Goal: Find specific page/section: Find specific page/section

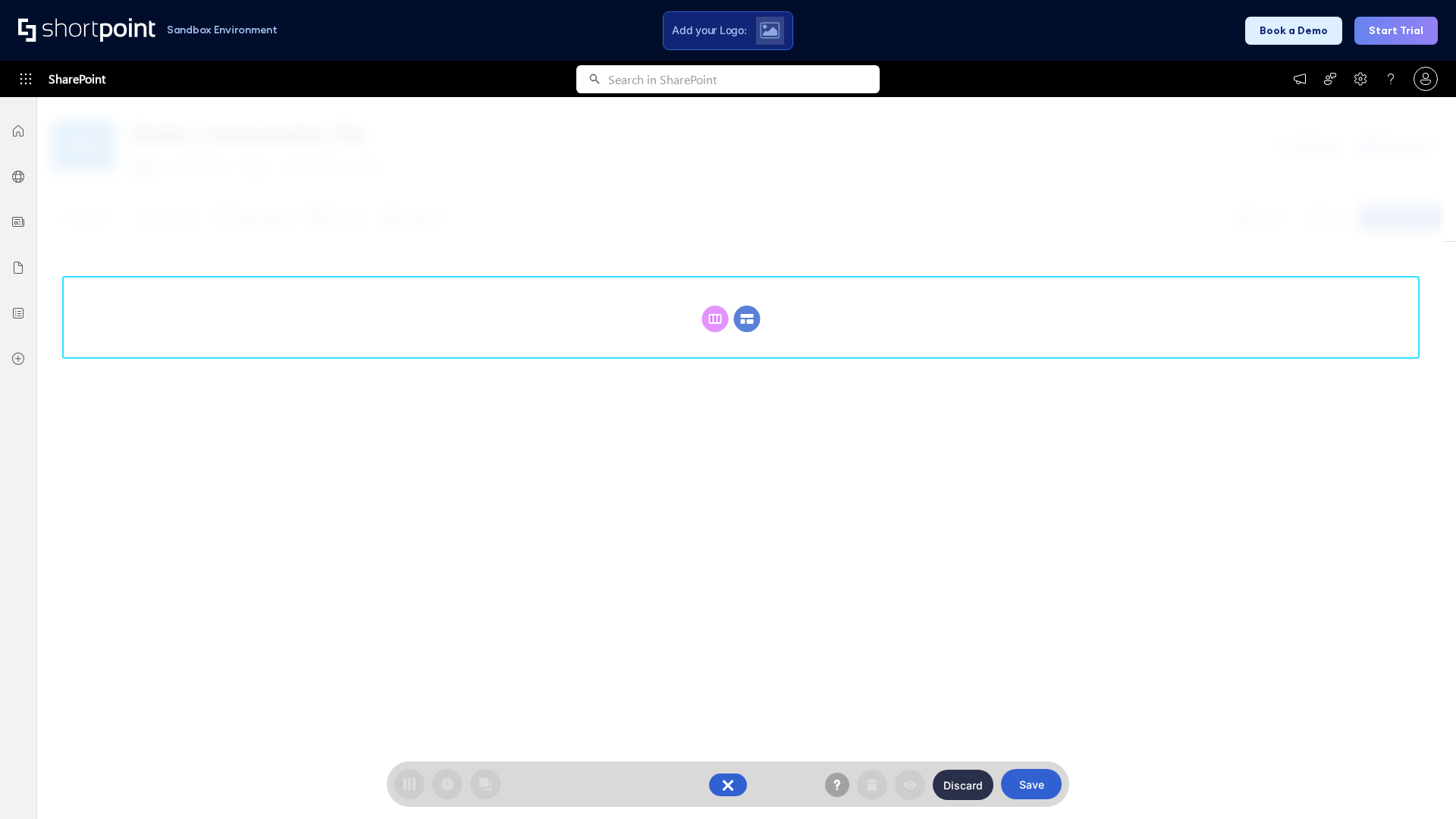
scroll to position [209, 0]
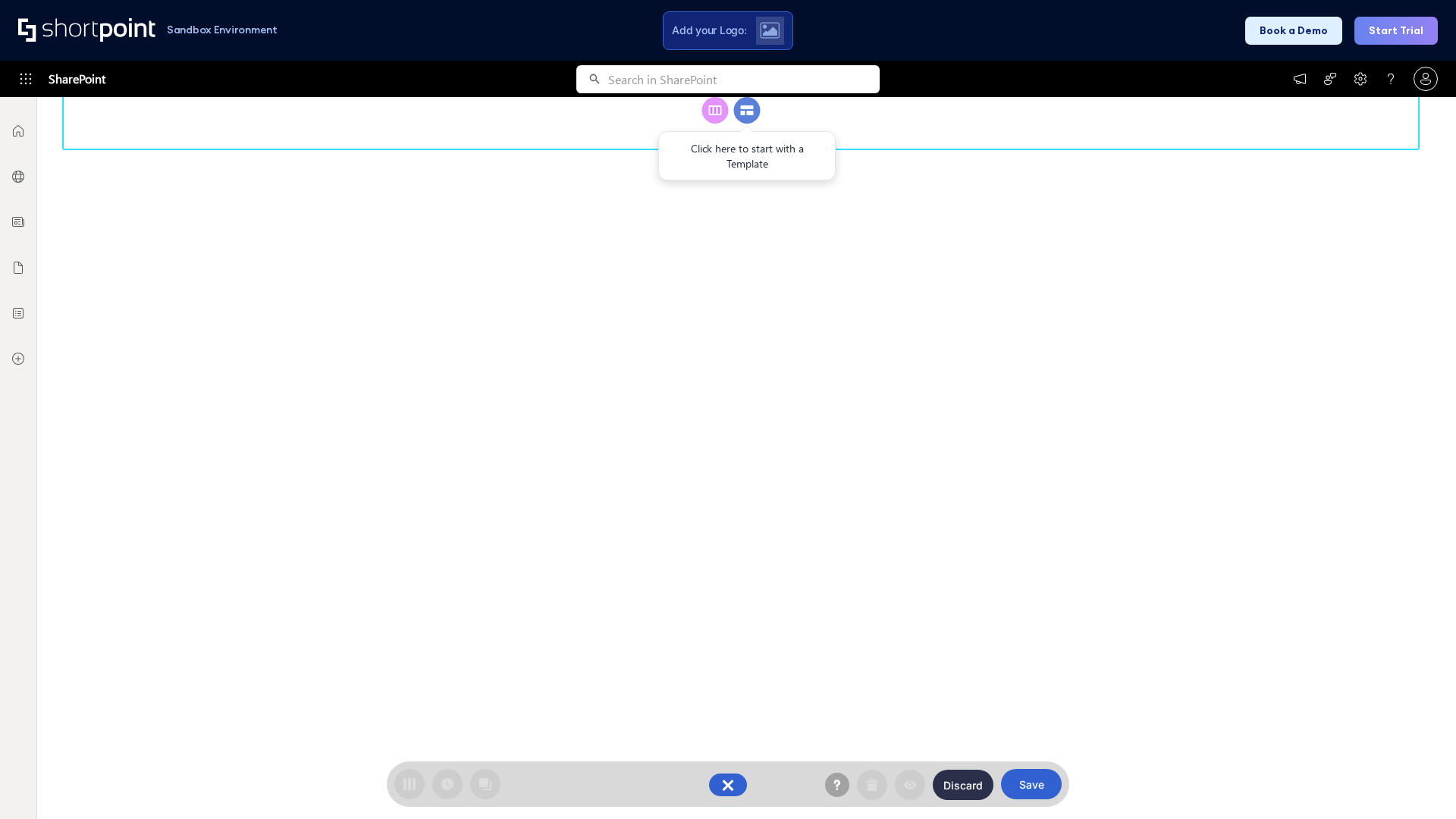
click at [747, 124] on circle at bounding box center [747, 110] width 26 height 26
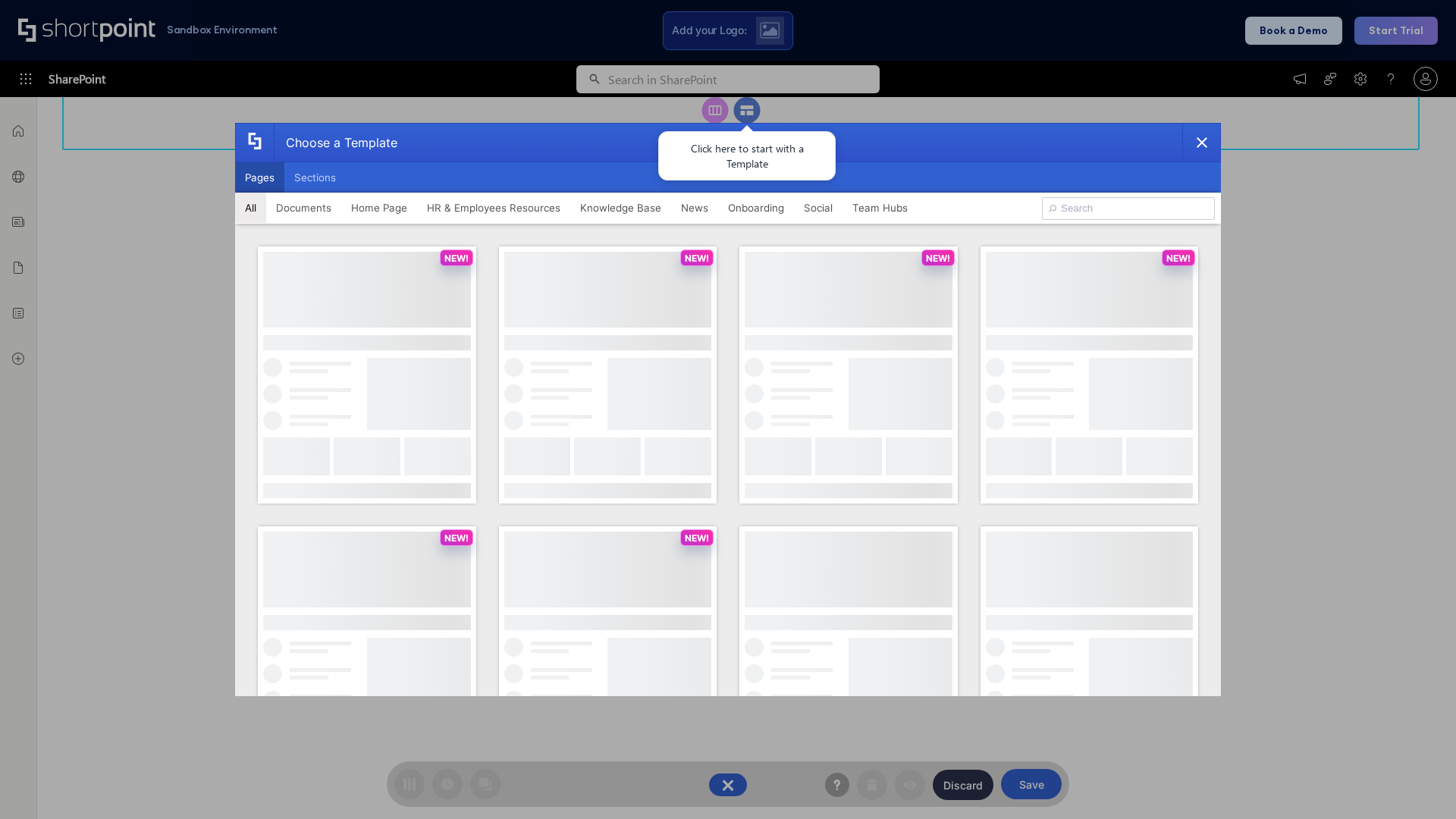
scroll to position [0, 0]
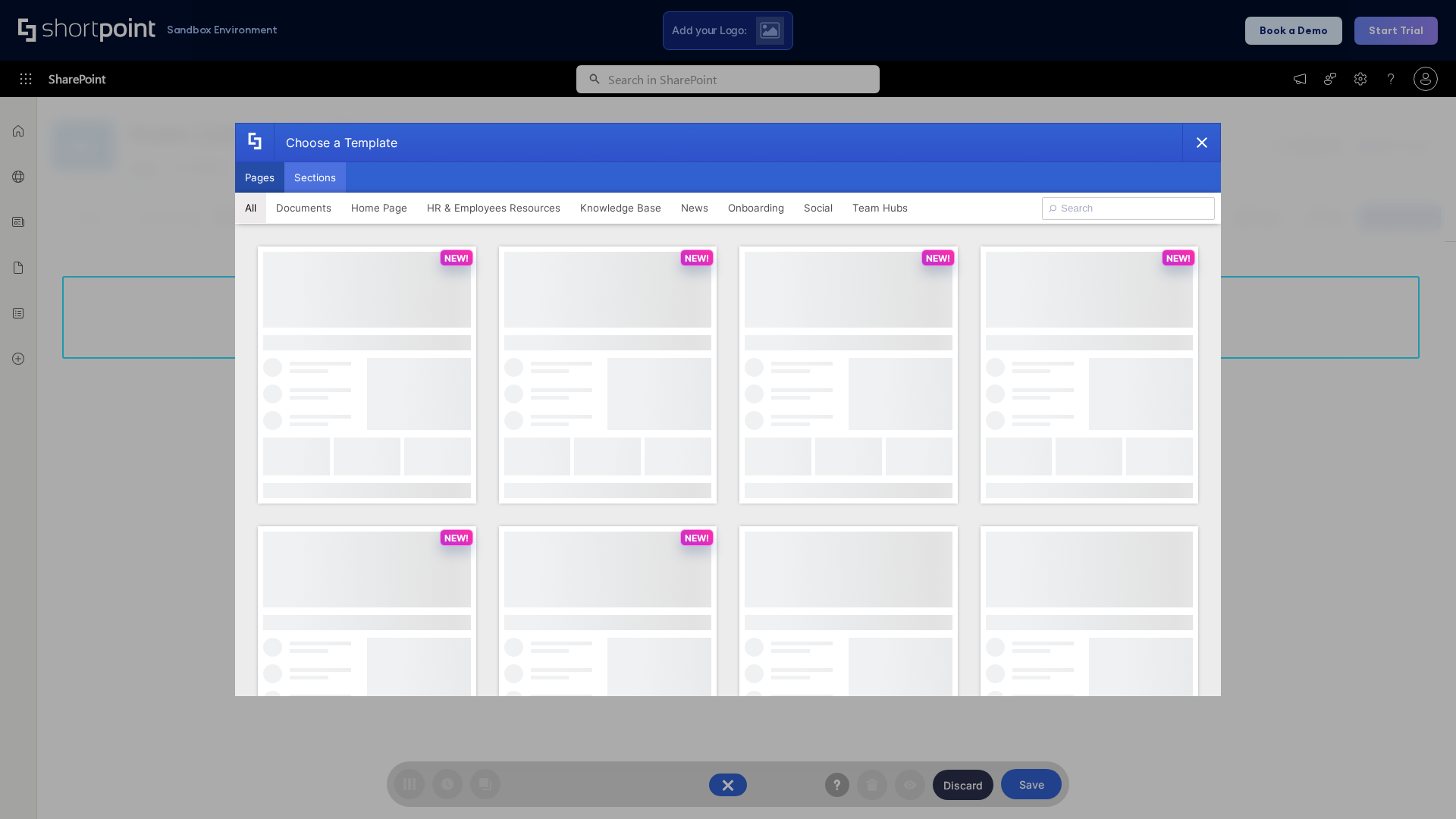
click at [315, 177] on button "Sections" at bounding box center [315, 177] width 61 height 30
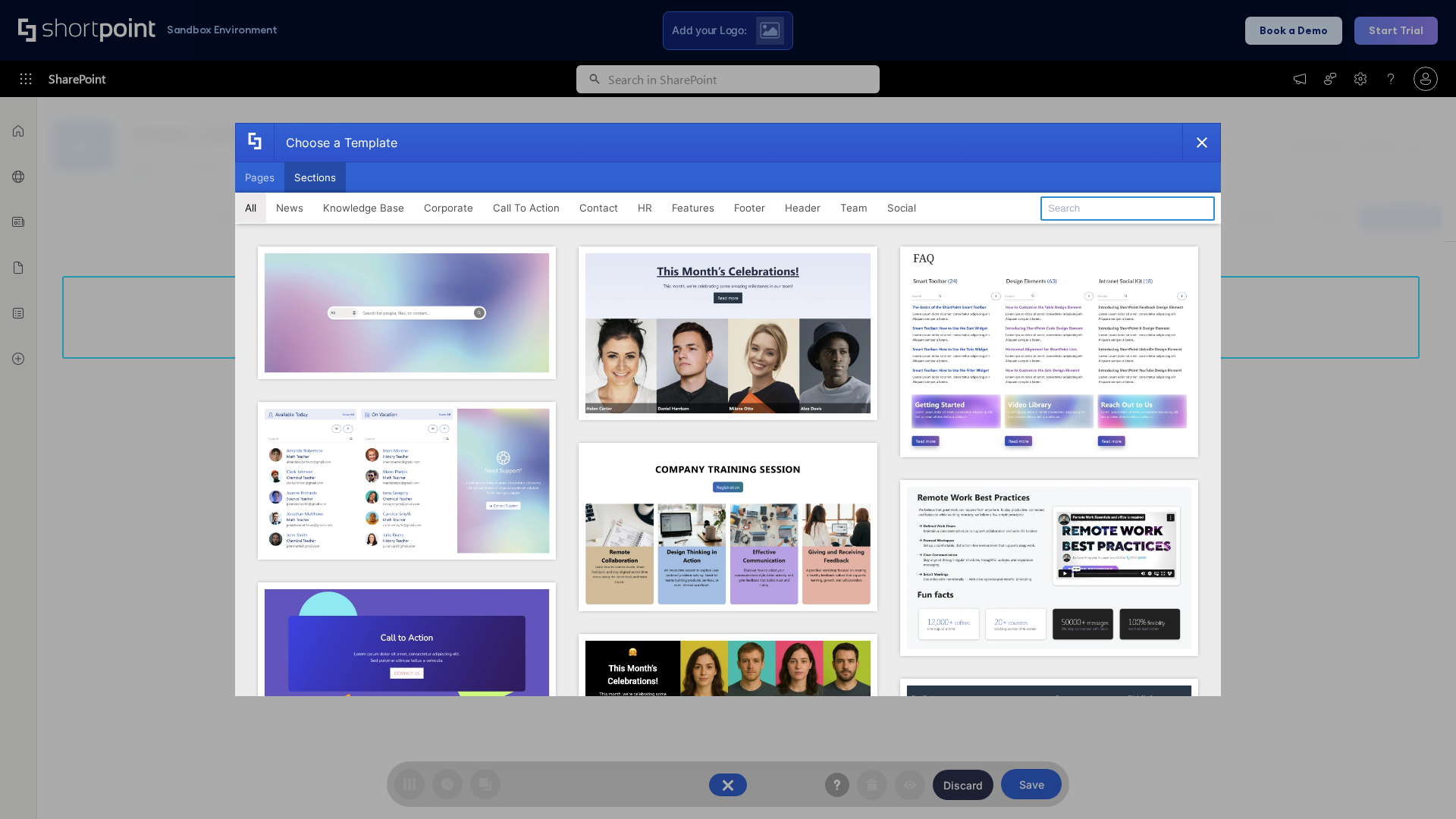
type input "HR"
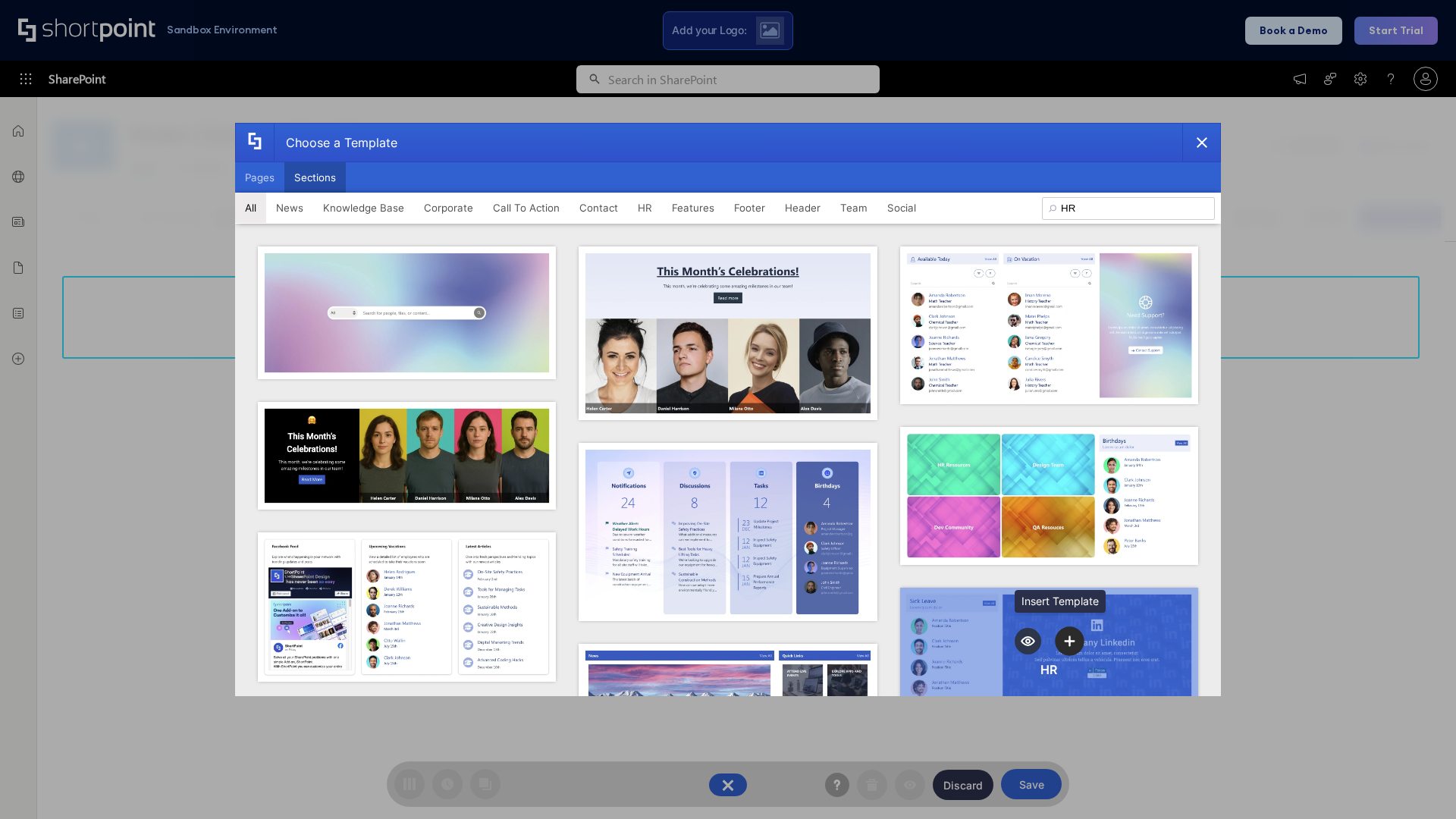
click at [1064, 637] on icon "template selector" at bounding box center [1069, 641] width 11 height 11
